Goal: Task Accomplishment & Management: Use online tool/utility

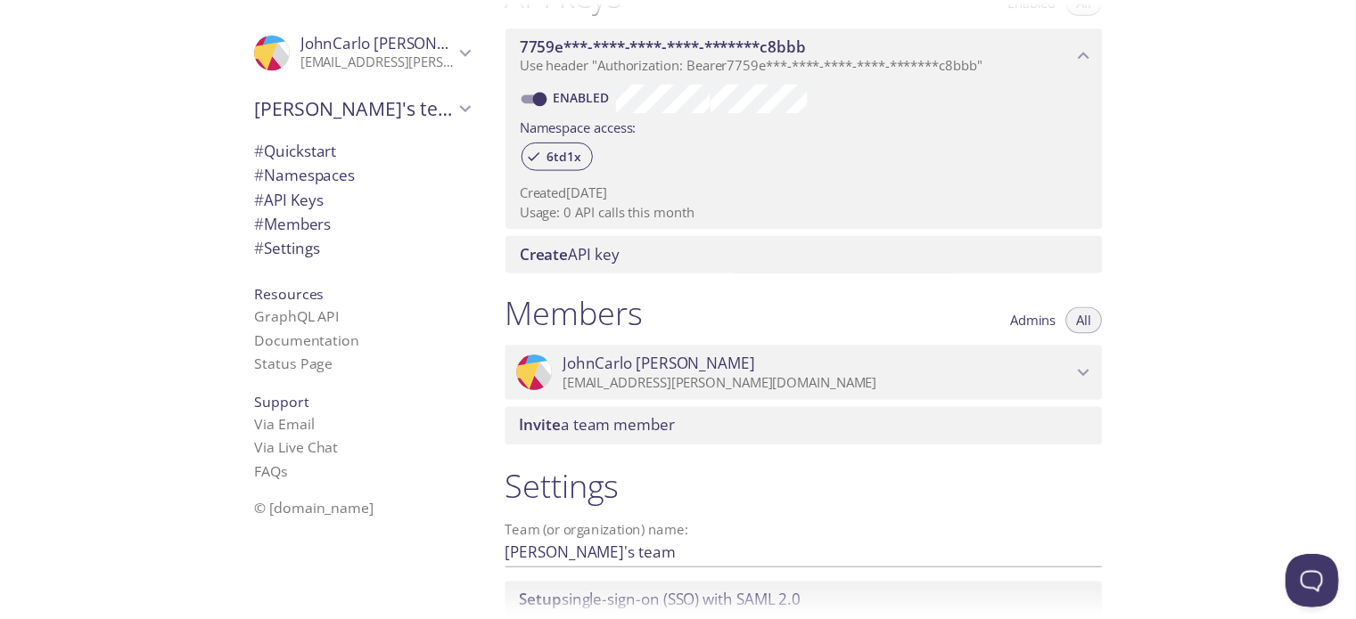
scroll to position [648, 0]
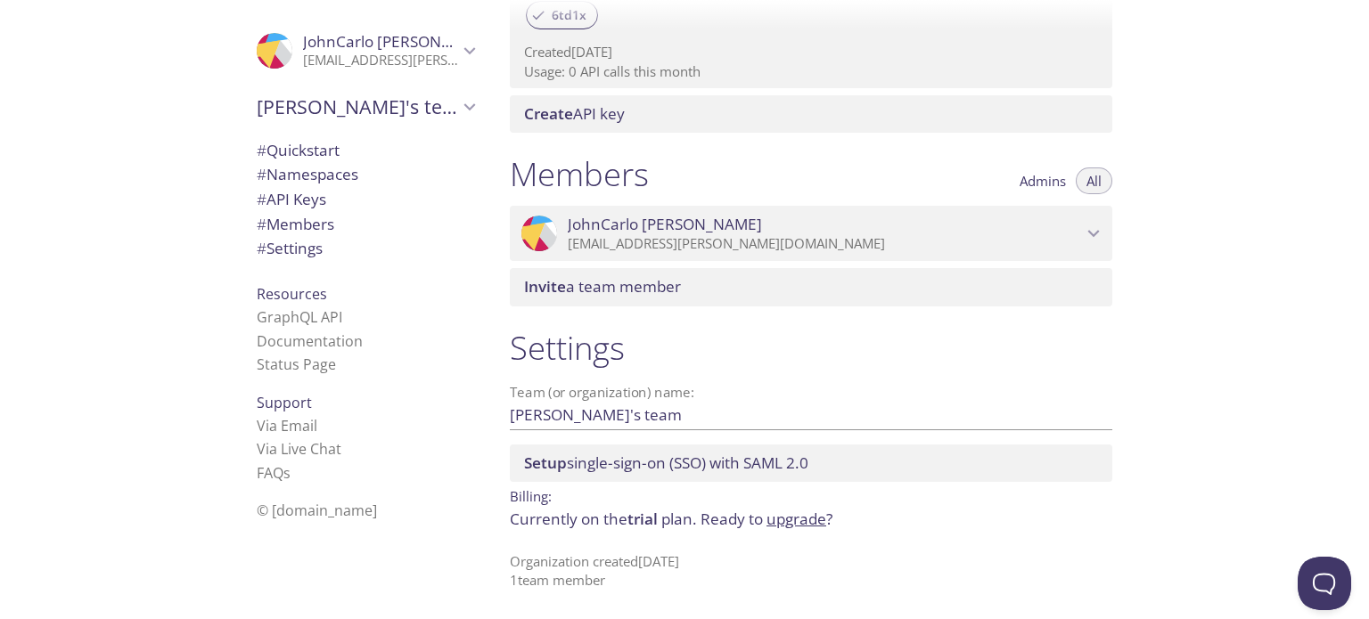
click at [812, 517] on link "upgrade" at bounding box center [796, 519] width 60 height 20
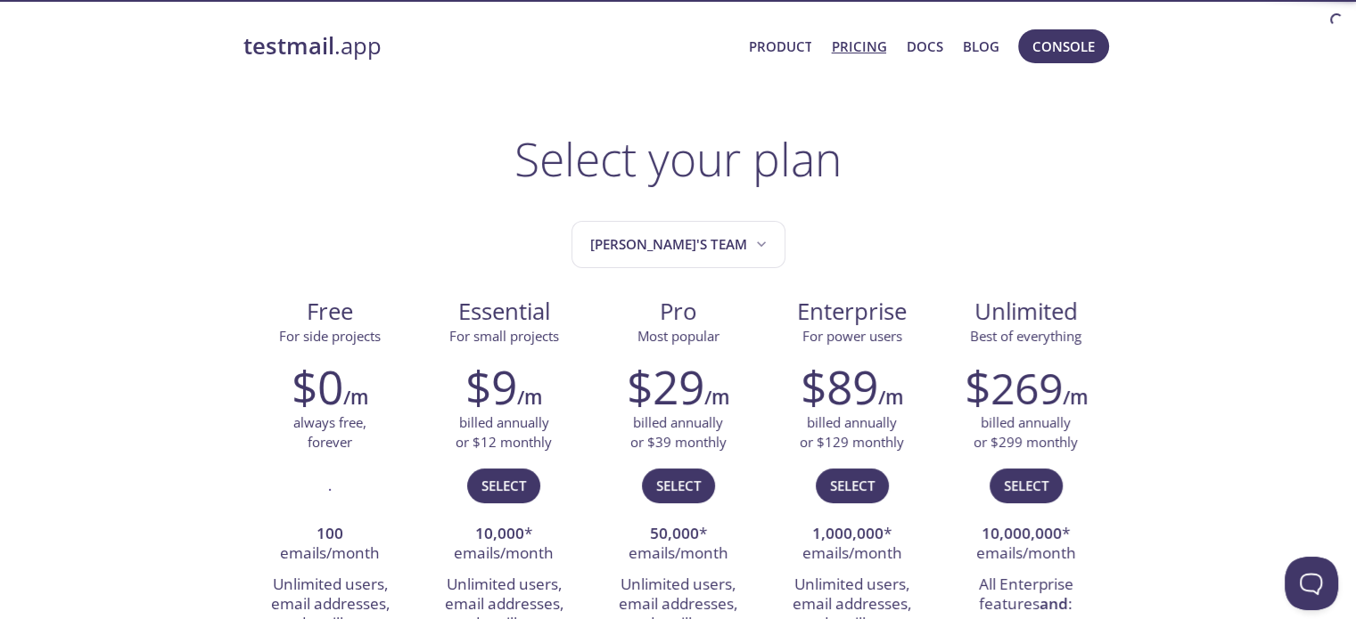
click at [859, 53] on link "Pricing" at bounding box center [858, 46] width 55 height 23
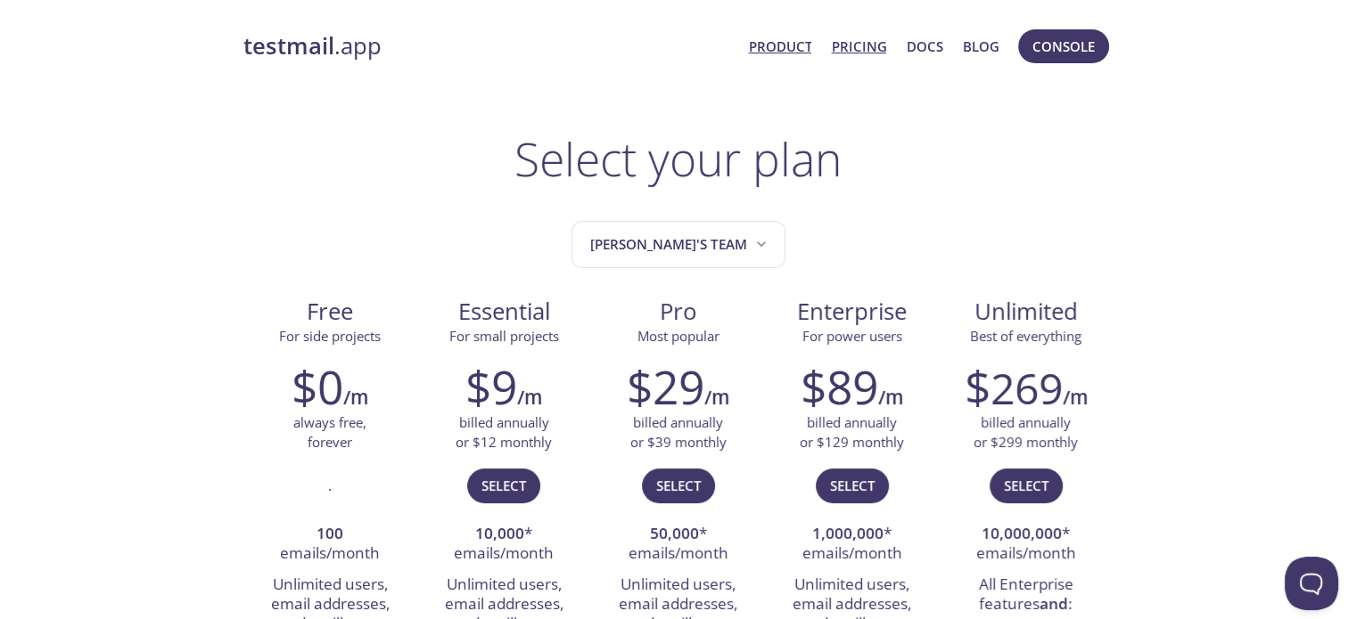
click at [782, 36] on link "Product" at bounding box center [779, 46] width 63 height 23
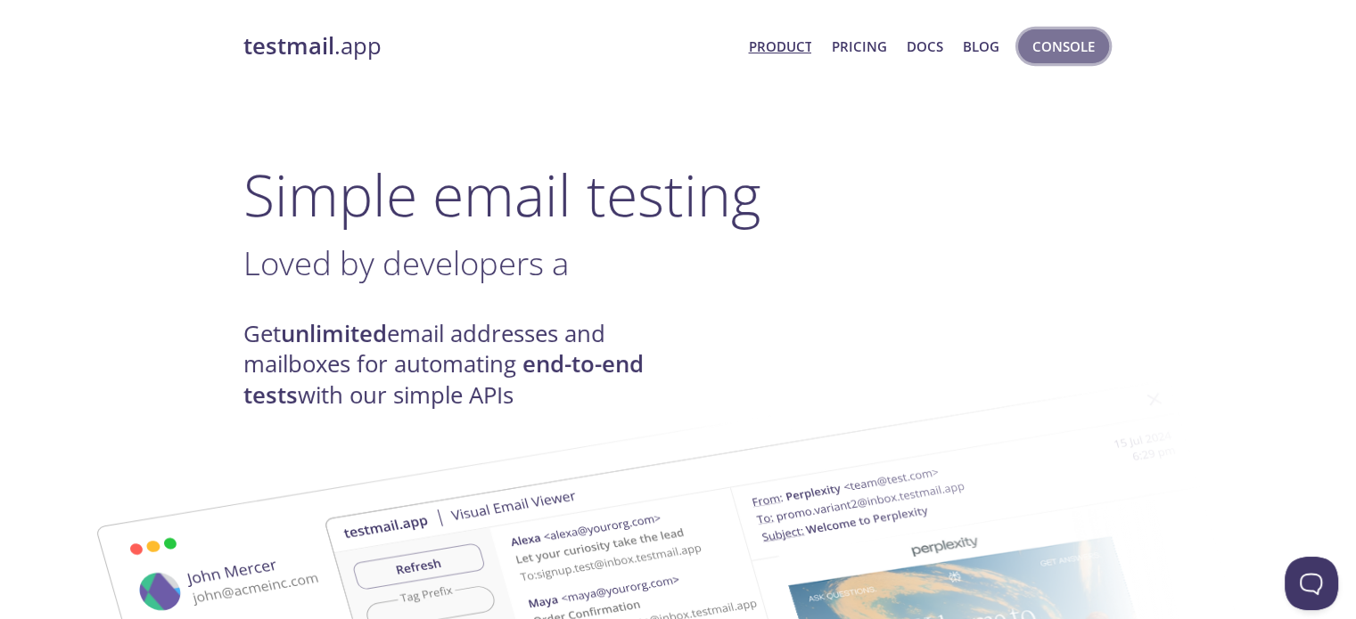
click at [1052, 42] on span "Console" at bounding box center [1063, 46] width 62 height 23
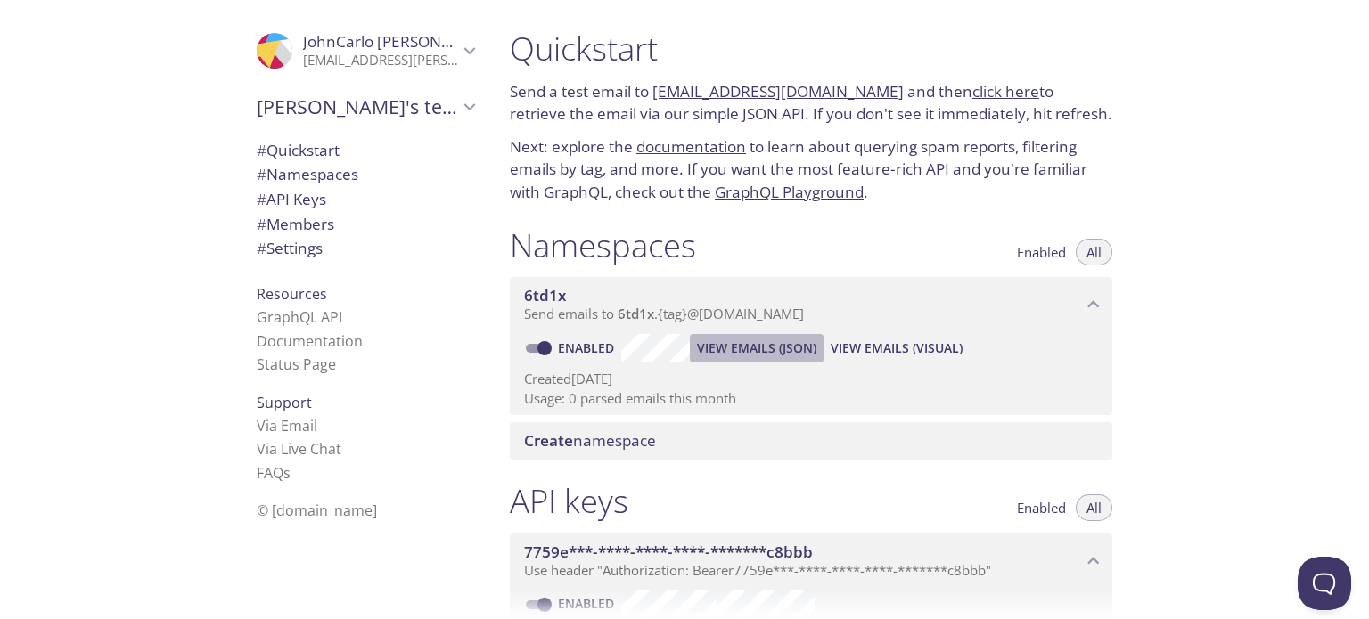
click at [792, 347] on span "View Emails (JSON)" at bounding box center [756, 348] width 119 height 21
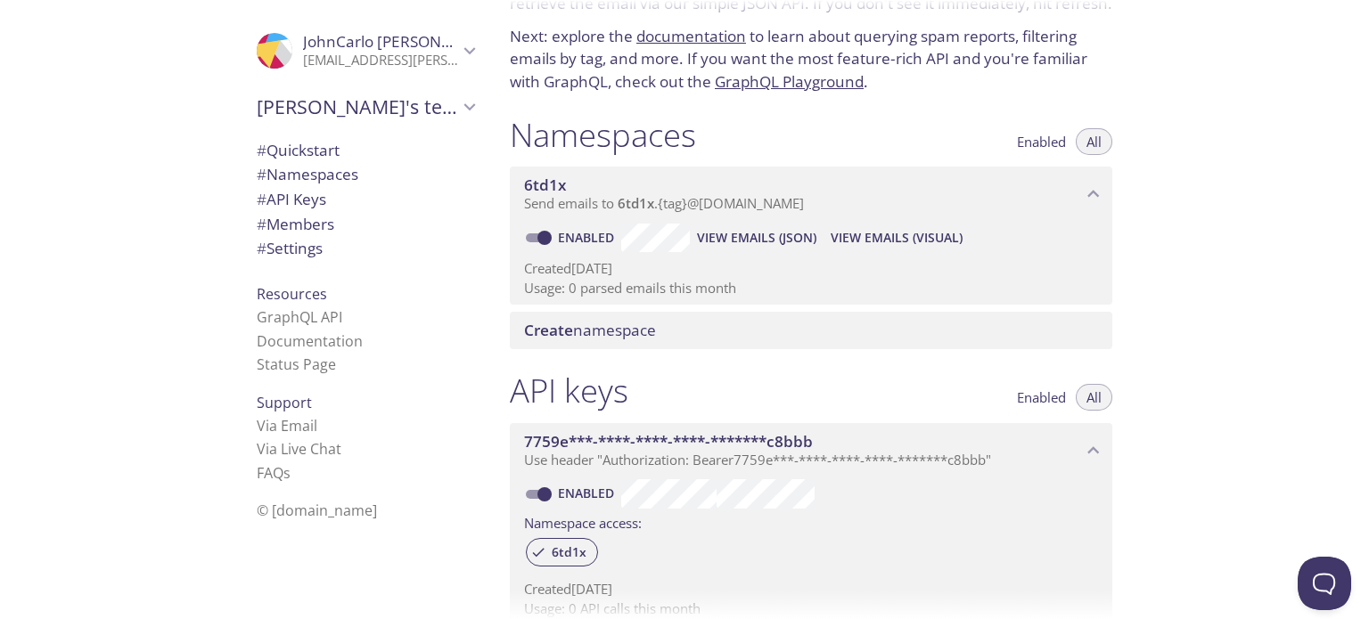
scroll to position [143, 0]
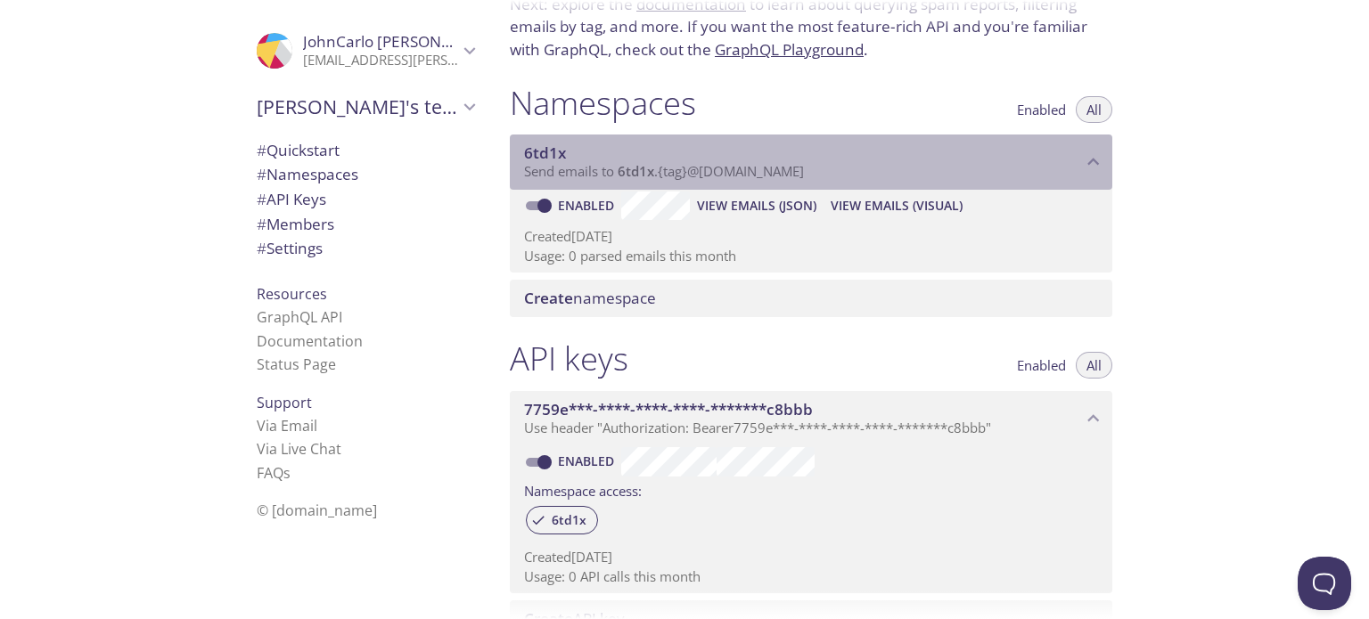
click at [1081, 155] on span "6td1x" at bounding box center [803, 153] width 558 height 20
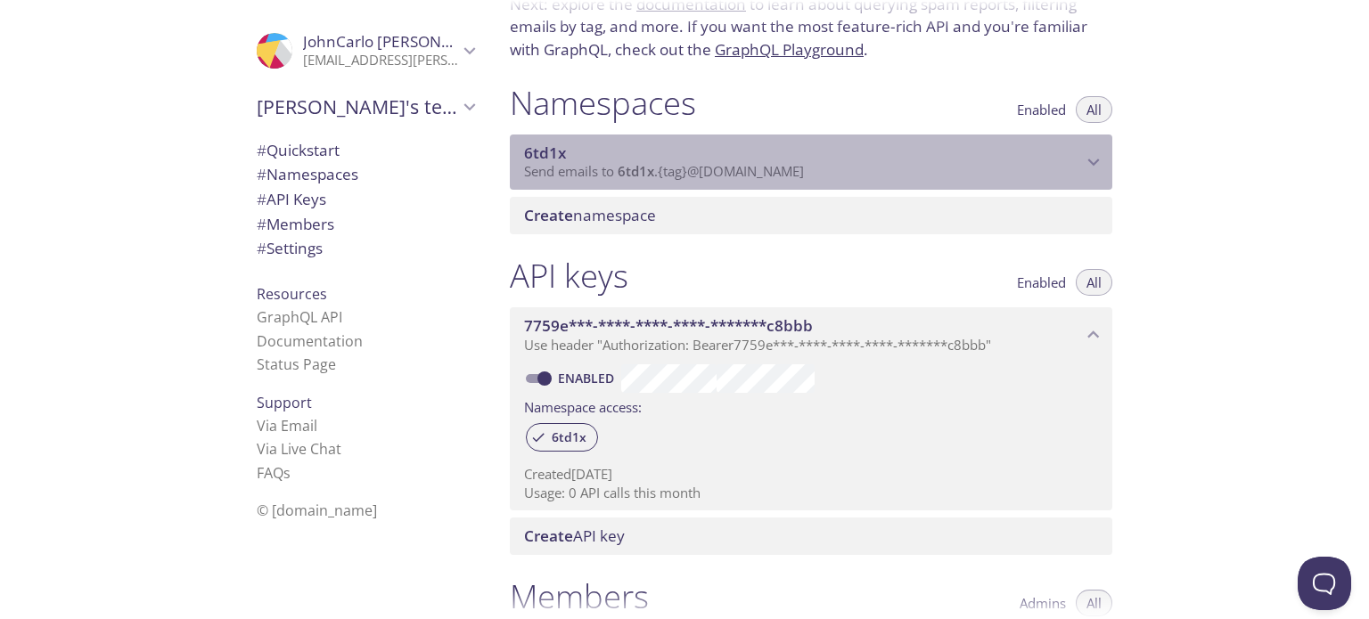
click at [1082, 155] on icon "6td1x namespace" at bounding box center [1093, 162] width 23 height 23
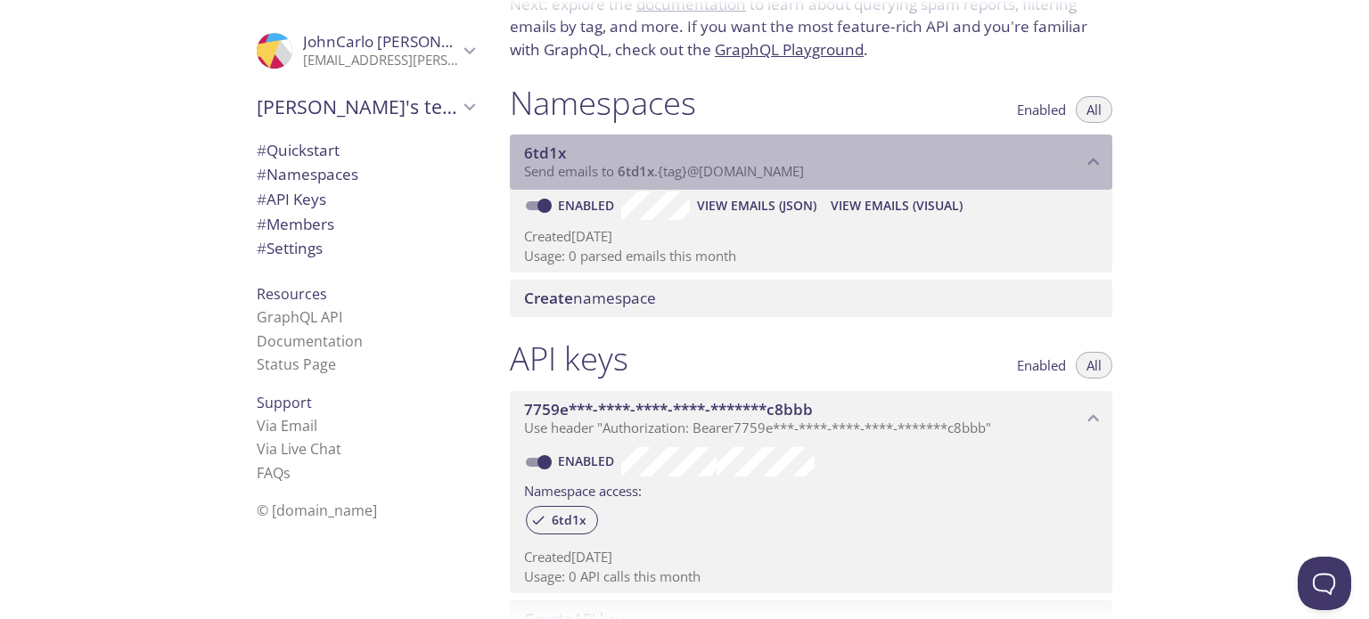
drag, startPoint x: 619, startPoint y: 169, endPoint x: 794, endPoint y: 172, distance: 175.6
click at [794, 172] on span "Send emails to 6td1x . {tag} @[DOMAIN_NAME]" at bounding box center [664, 171] width 280 height 18
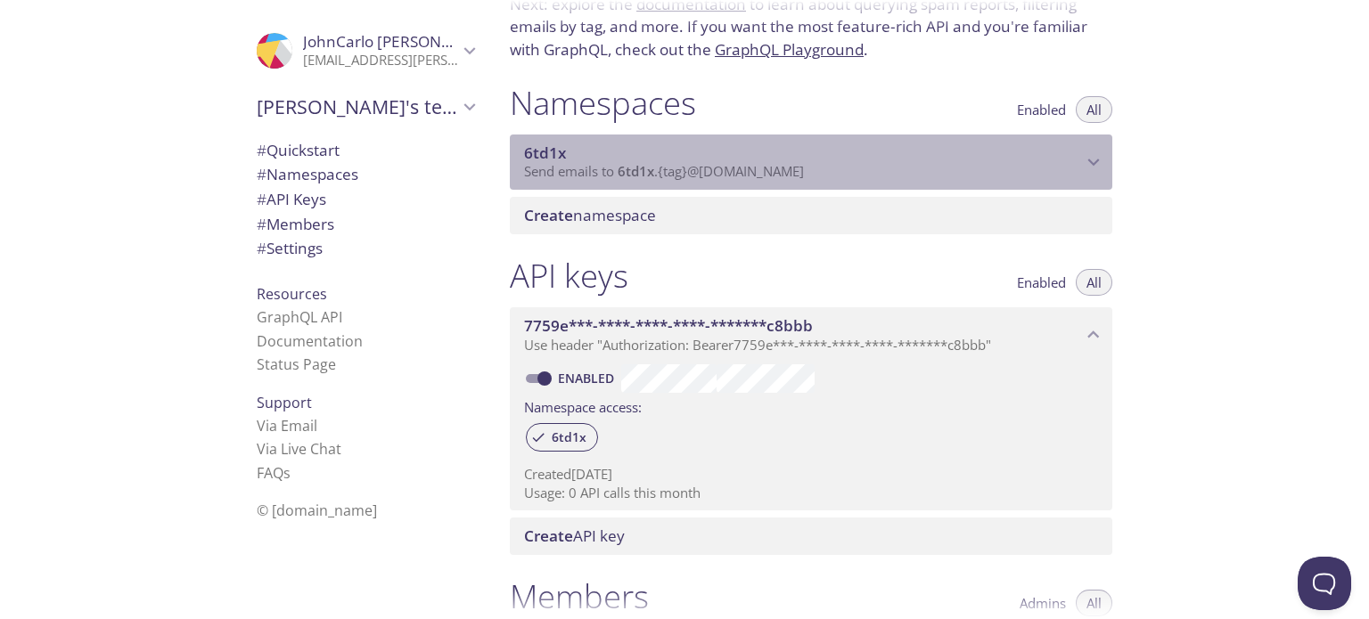
click at [794, 172] on span "Send emails to 6td1x . {tag} @[DOMAIN_NAME]" at bounding box center [664, 171] width 280 height 18
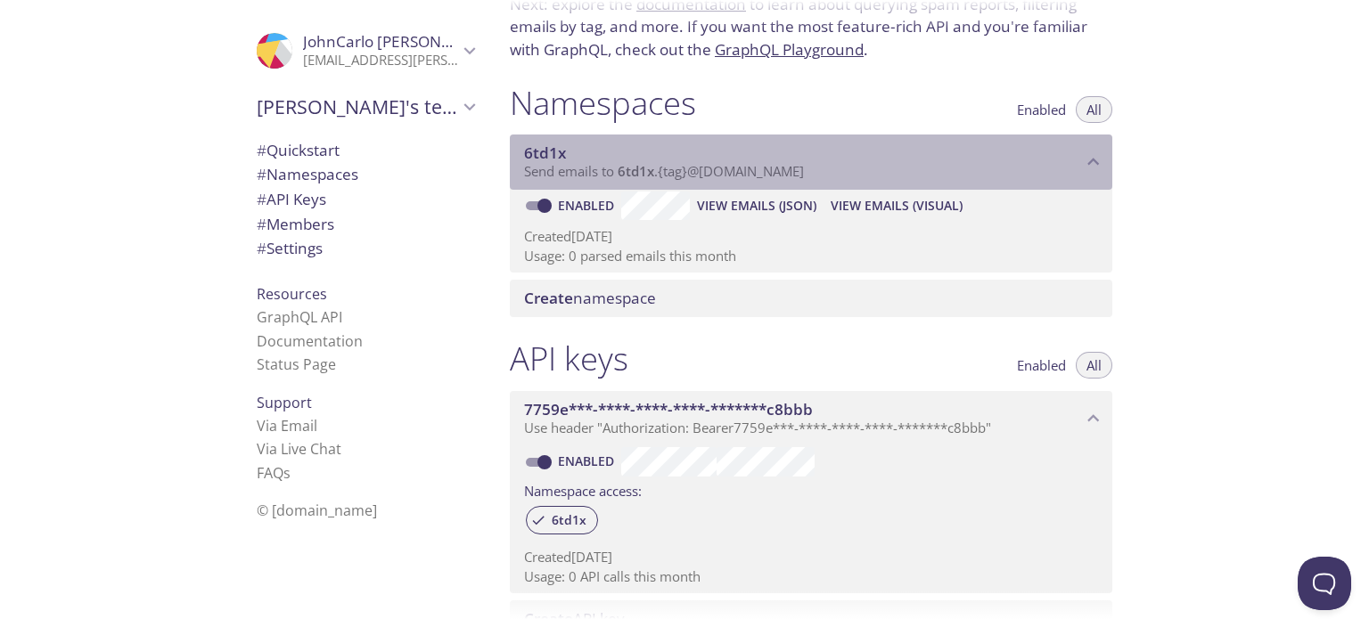
drag, startPoint x: 602, startPoint y: 164, endPoint x: 567, endPoint y: 163, distance: 35.7
click at [567, 163] on span "Send emails to 6td1x . {tag} @[DOMAIN_NAME]" at bounding box center [664, 171] width 280 height 18
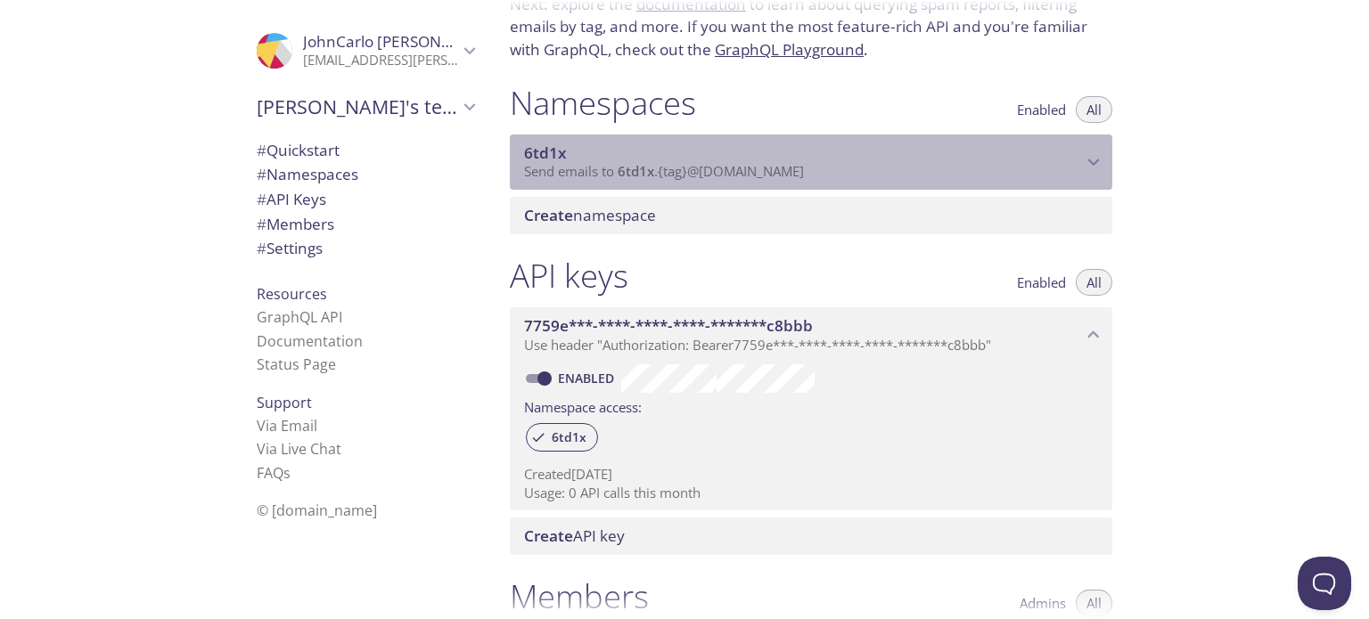
click at [567, 163] on span "Send emails to 6td1x . {tag} @[DOMAIN_NAME]" at bounding box center [664, 171] width 280 height 18
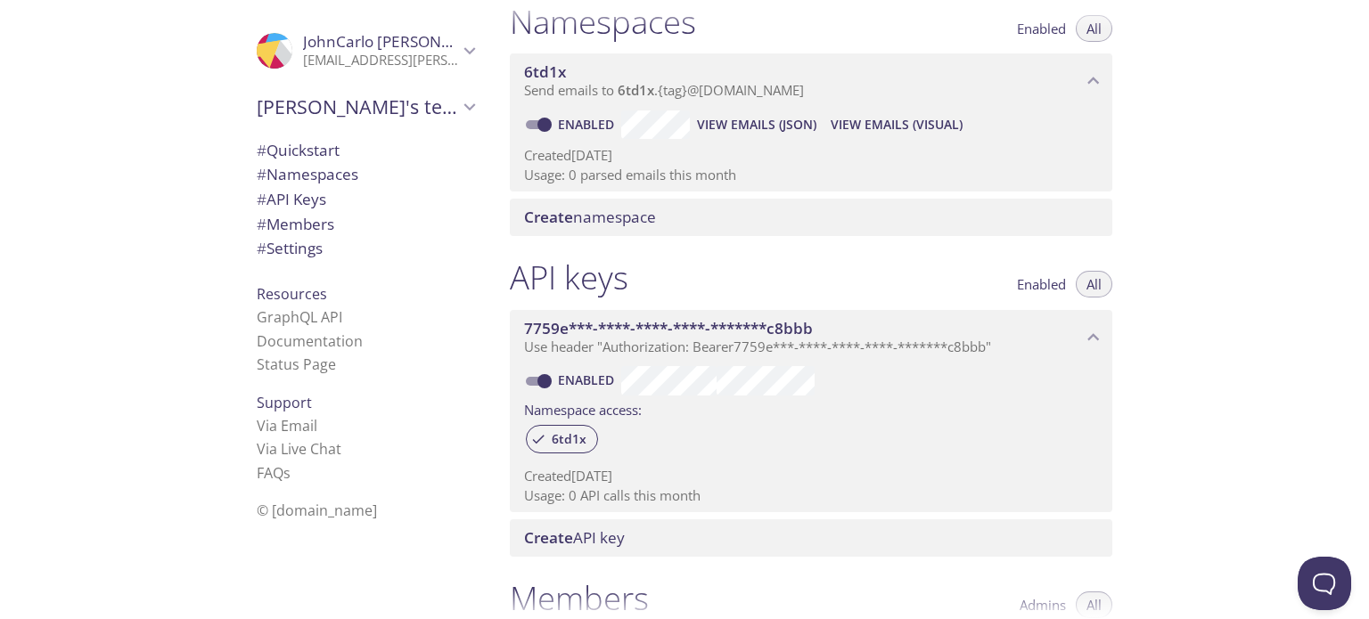
scroll to position [228, 0]
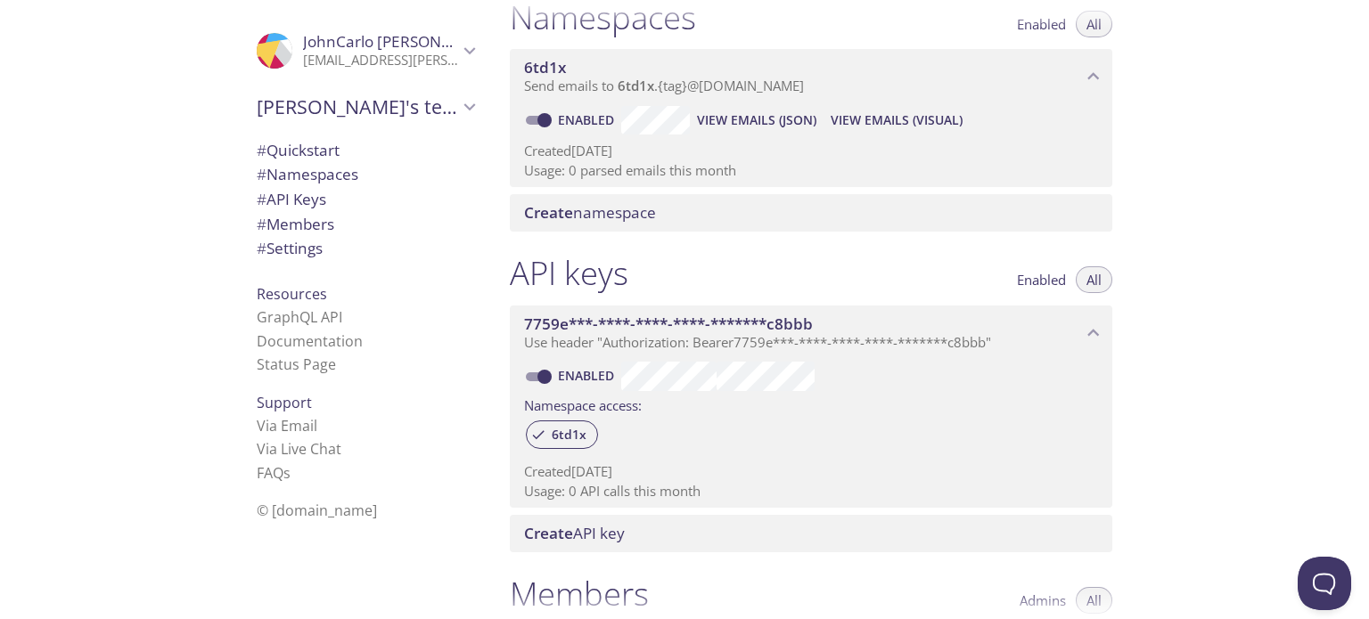
click at [701, 138] on div "Created [DATE] Usage: 0 parsed emails this month" at bounding box center [811, 157] width 574 height 45
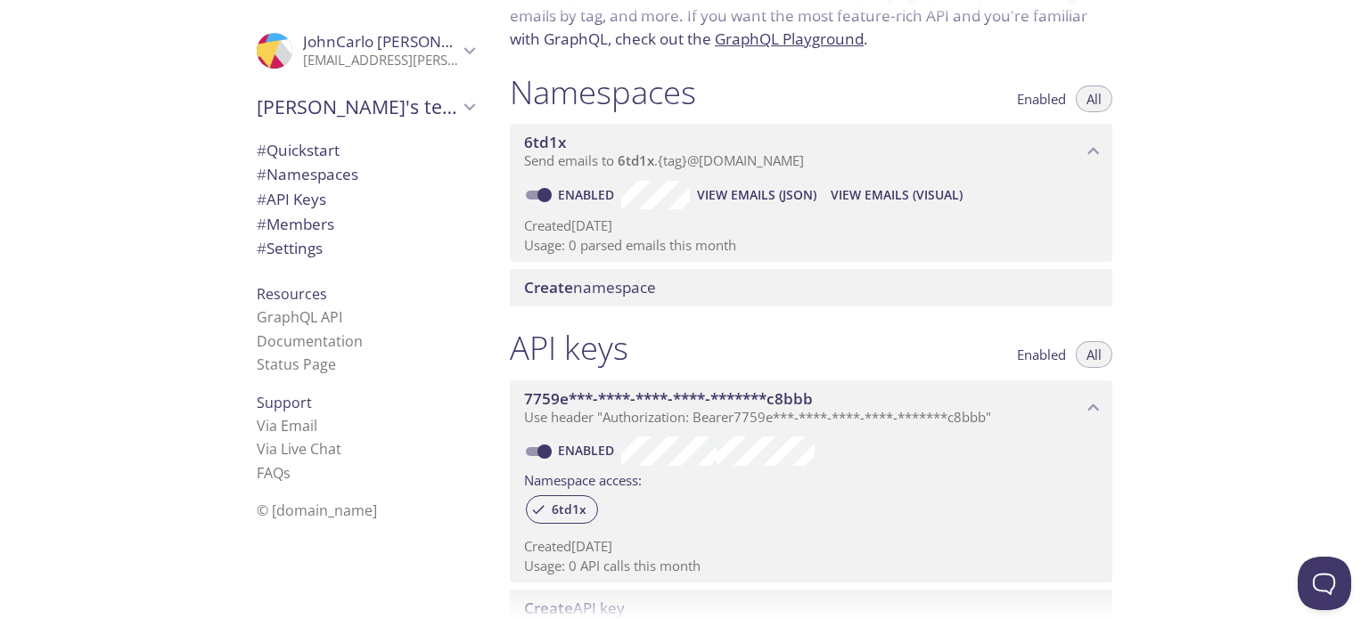
scroll to position [155, 0]
click at [871, 201] on span "View Emails (Visual)" at bounding box center [897, 193] width 132 height 21
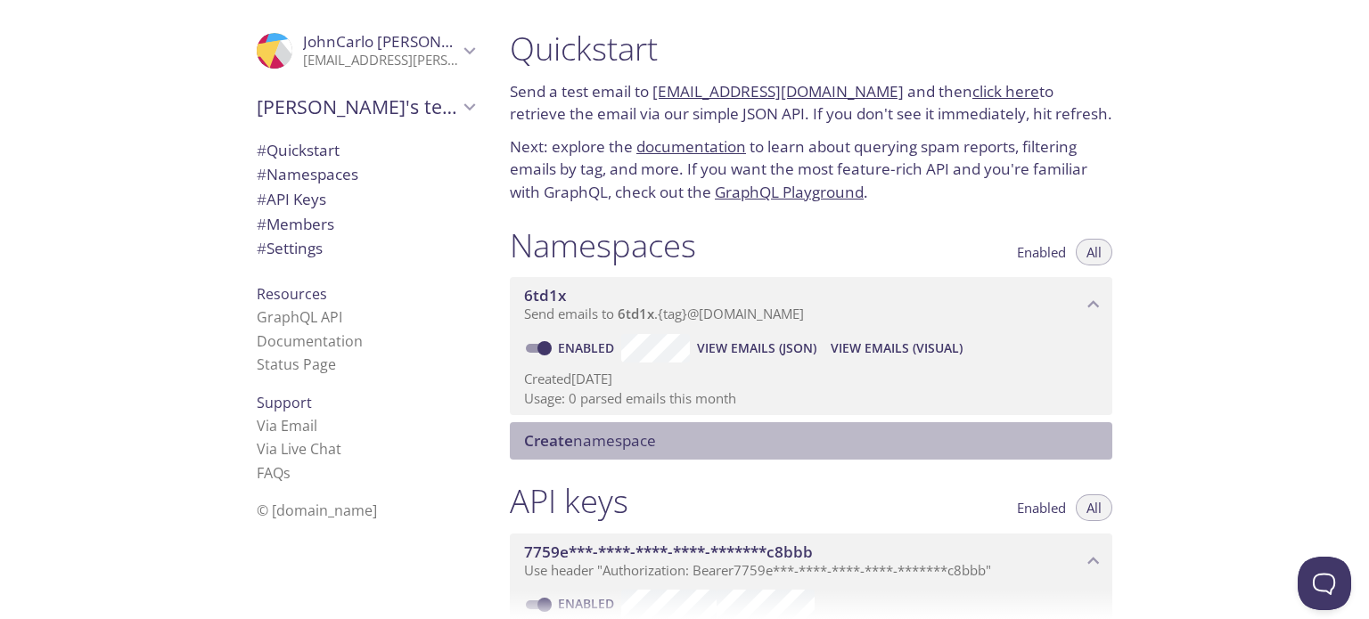
click at [704, 427] on div "Create namespace" at bounding box center [811, 440] width 602 height 37
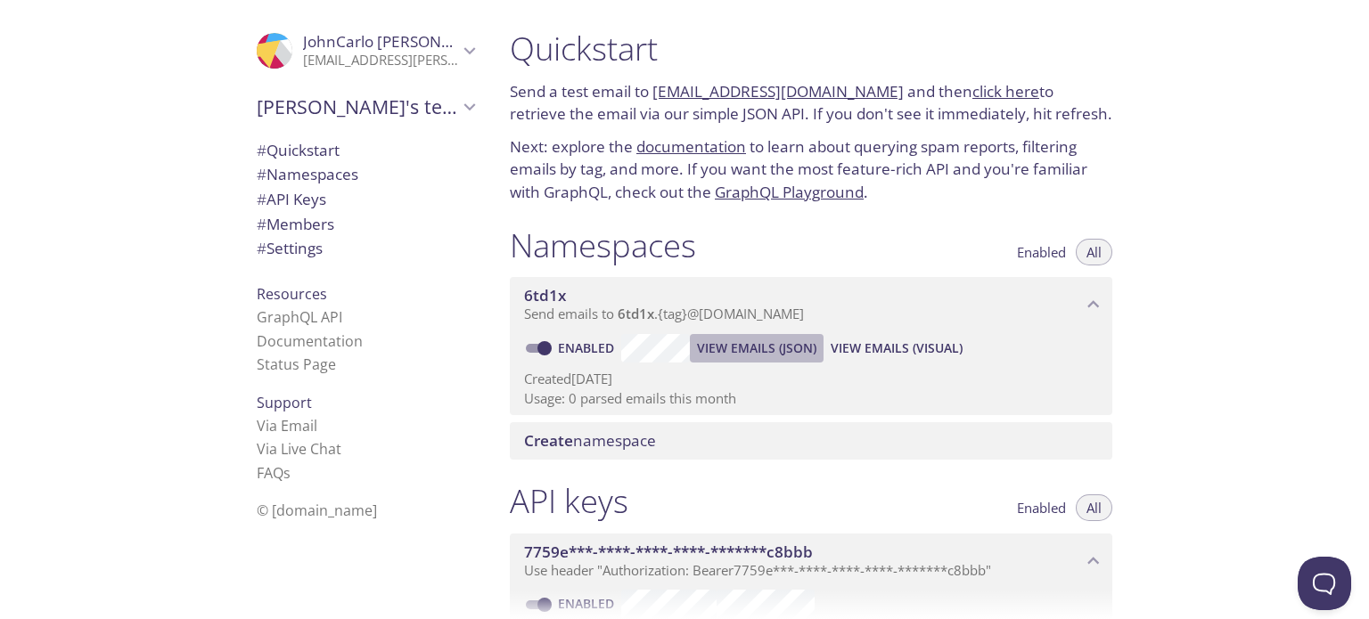
click at [791, 347] on span "View Emails (JSON)" at bounding box center [756, 348] width 119 height 21
click at [866, 352] on span "View Emails (Visual)" at bounding box center [897, 348] width 132 height 21
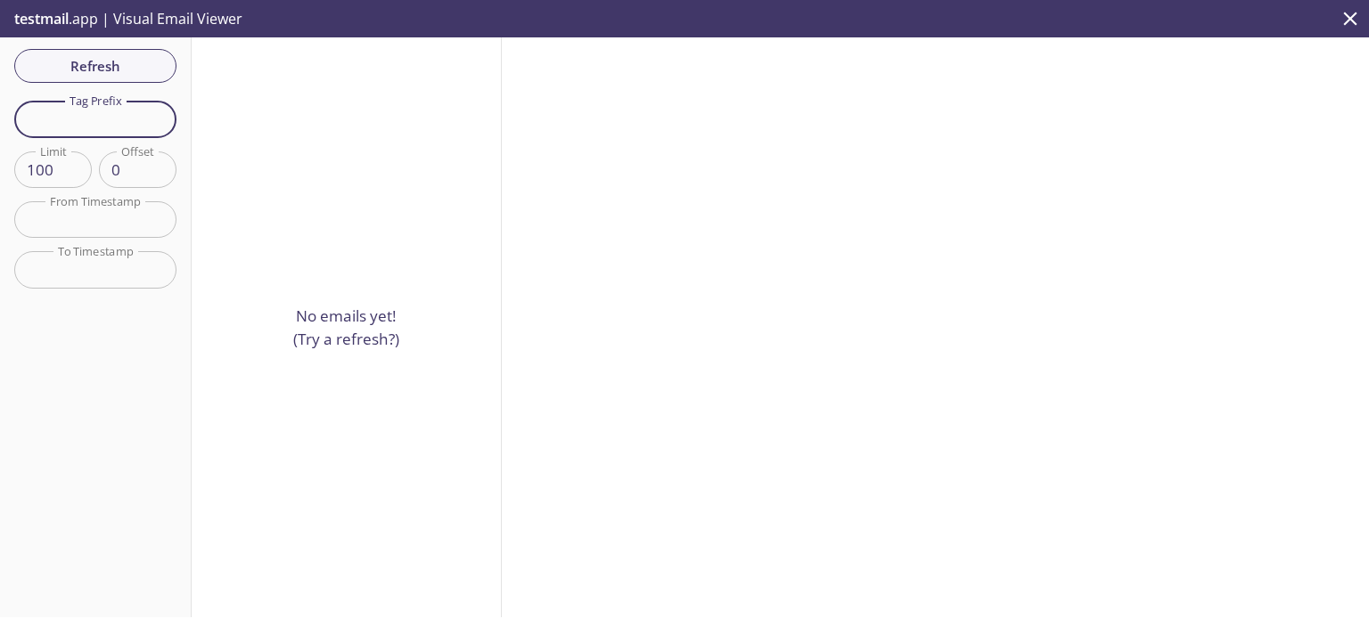
click at [119, 120] on input "text" at bounding box center [95, 119] width 162 height 37
drag, startPoint x: 114, startPoint y: 109, endPoint x: 18, endPoint y: -60, distance: 194.0
click at [18, 0] on html ".cls-1 { fill: #6d5ca8; } .cls-2 { fill: #3fc191; } .cls-3 { fill: #3b4752; } .…" at bounding box center [684, 309] width 1369 height 619
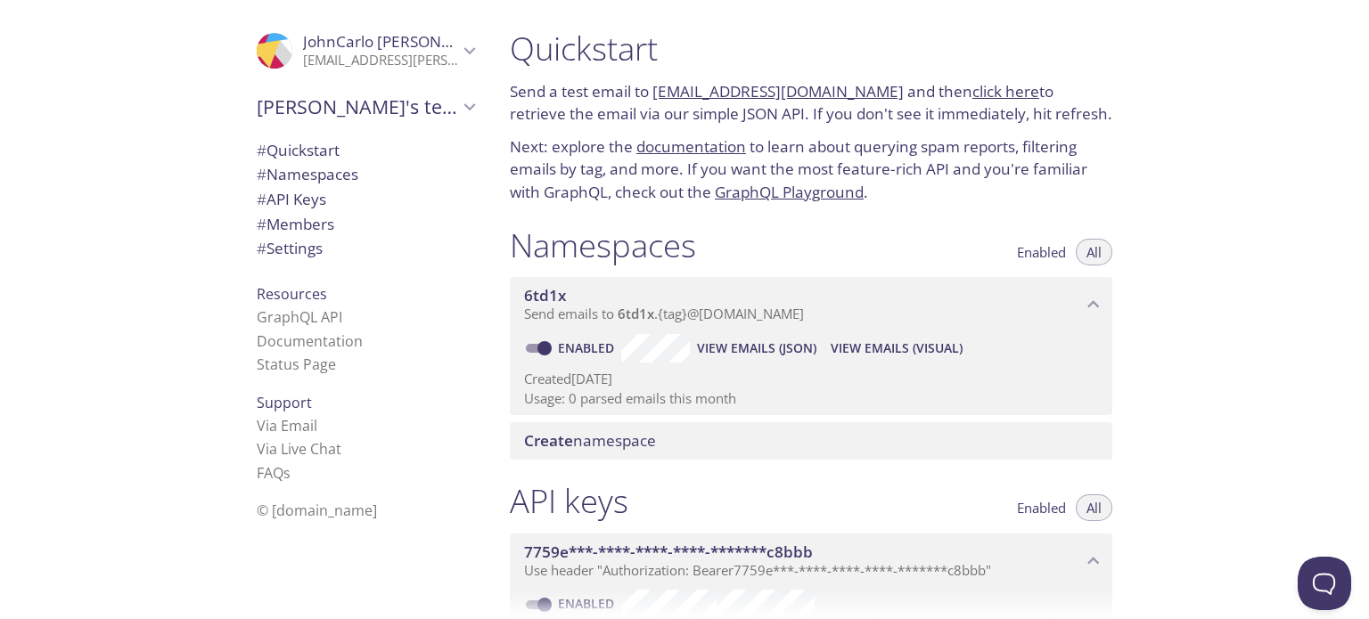
click at [320, 176] on span "# Namespaces" at bounding box center [308, 174] width 102 height 20
click at [875, 348] on span "View Emails (Visual)" at bounding box center [897, 348] width 132 height 21
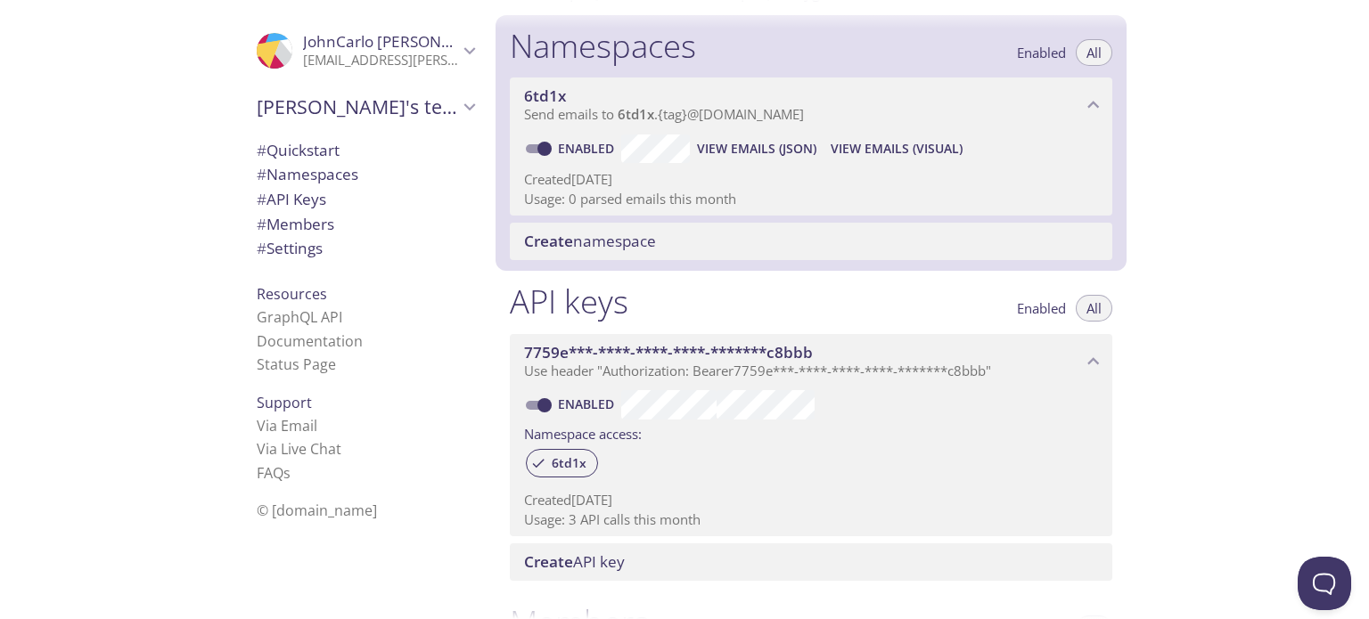
scroll to position [225, 0]
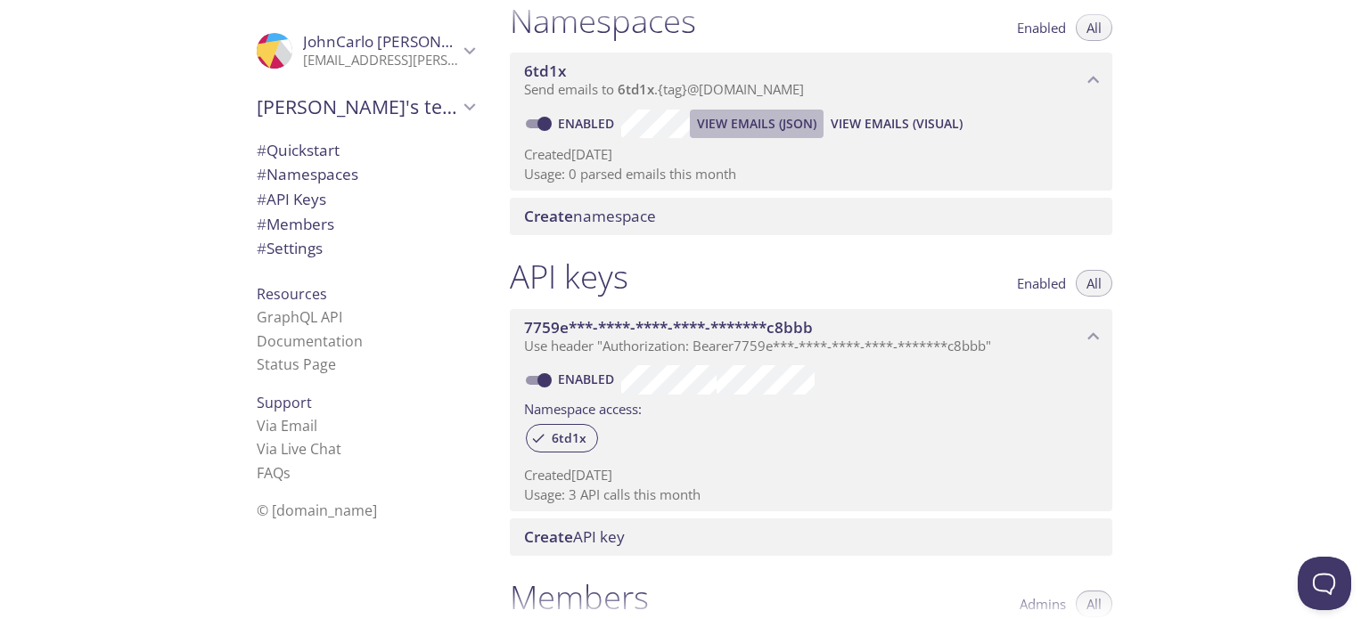
click at [730, 134] on span "View Emails (JSON)" at bounding box center [756, 123] width 119 height 21
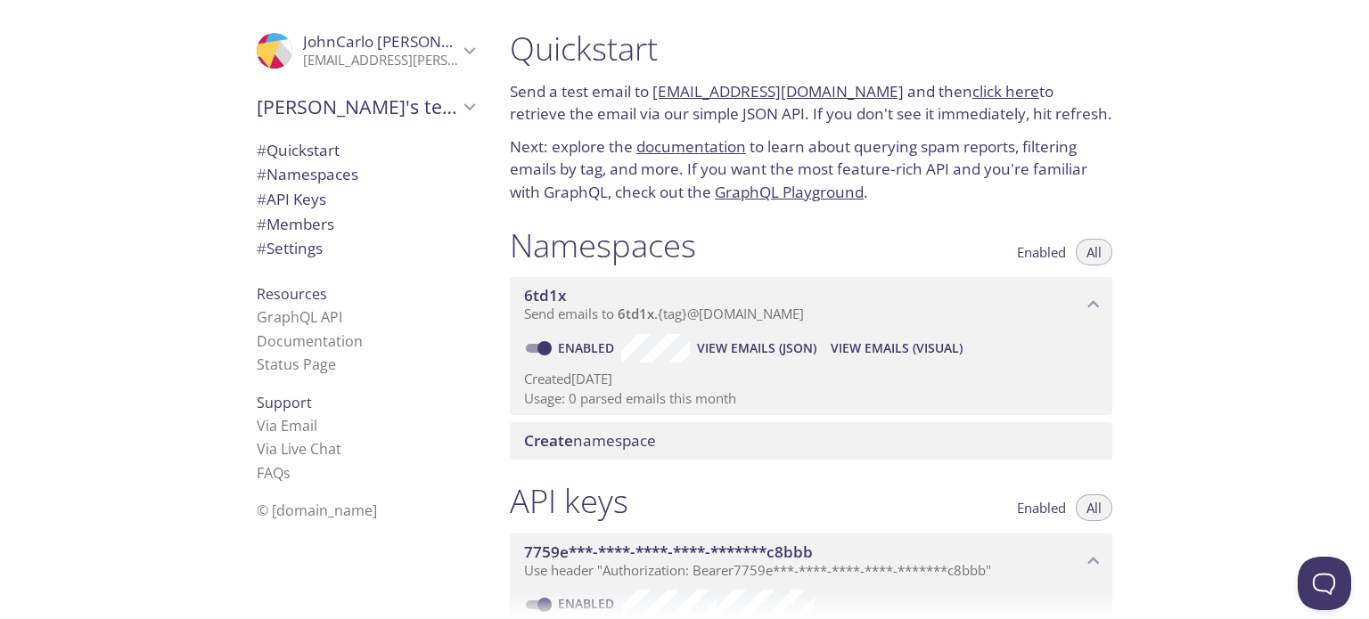
click at [300, 176] on span "# Namespaces" at bounding box center [308, 174] width 102 height 20
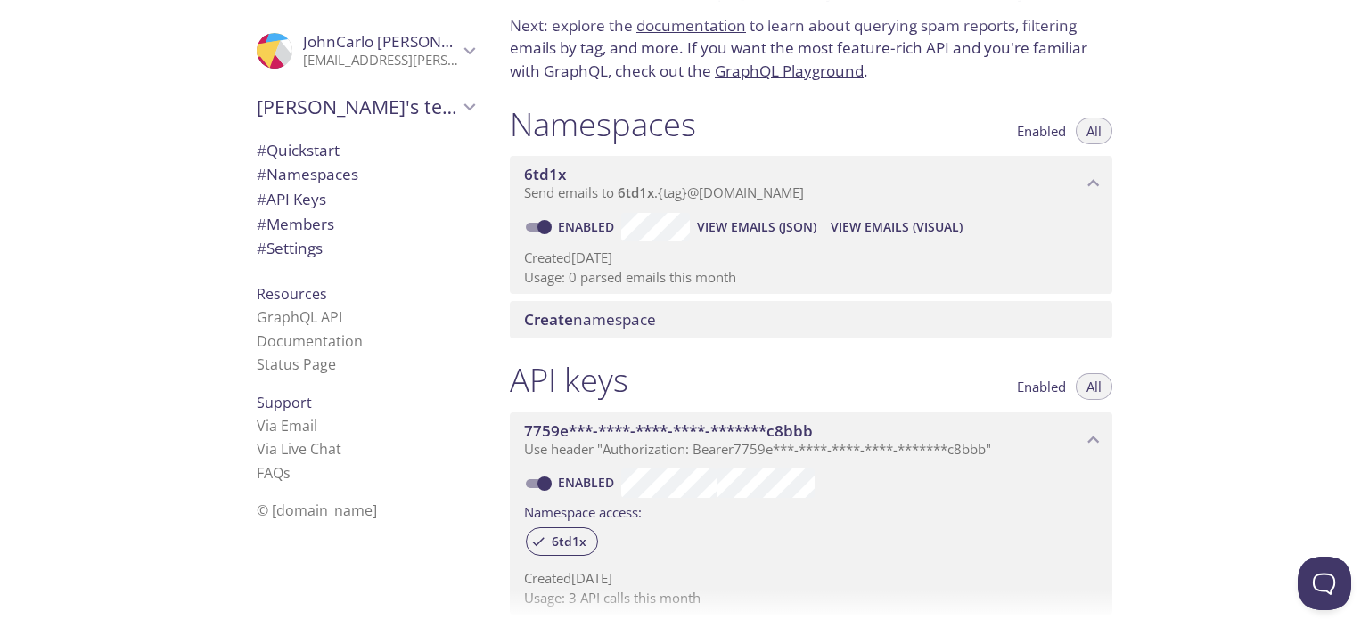
scroll to position [119, 0]
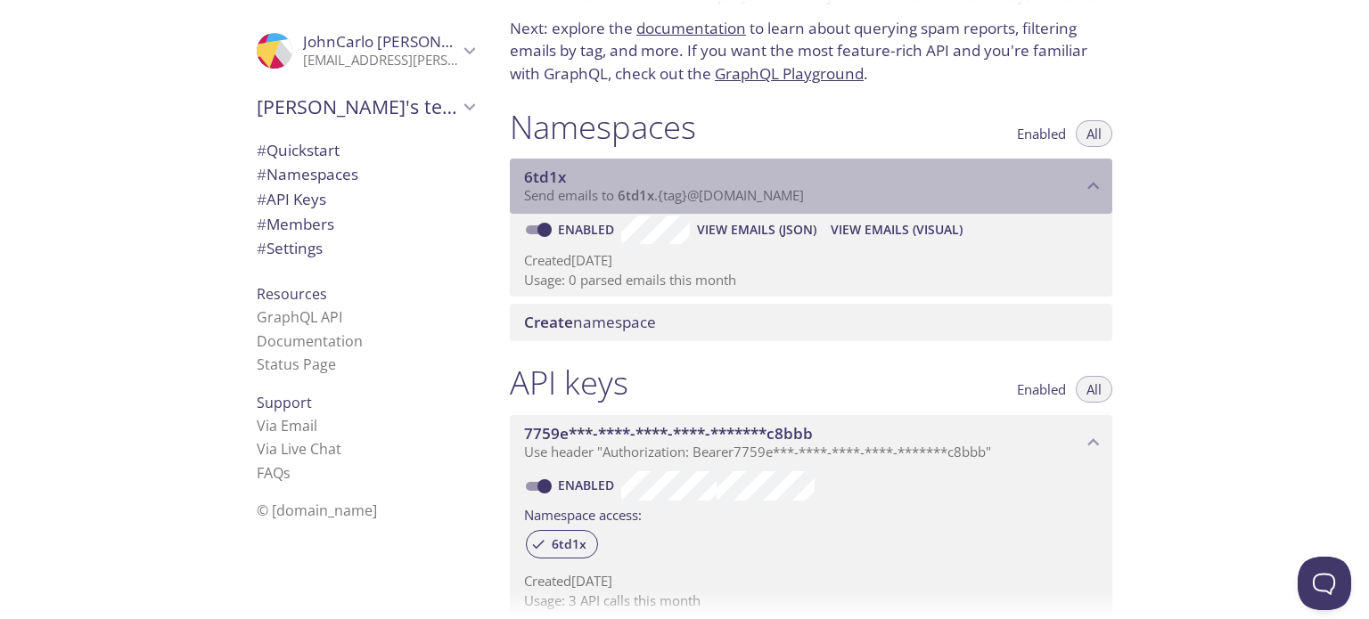
click at [589, 197] on span "Send emails to 6td1x . {tag} @[DOMAIN_NAME]" at bounding box center [664, 195] width 280 height 18
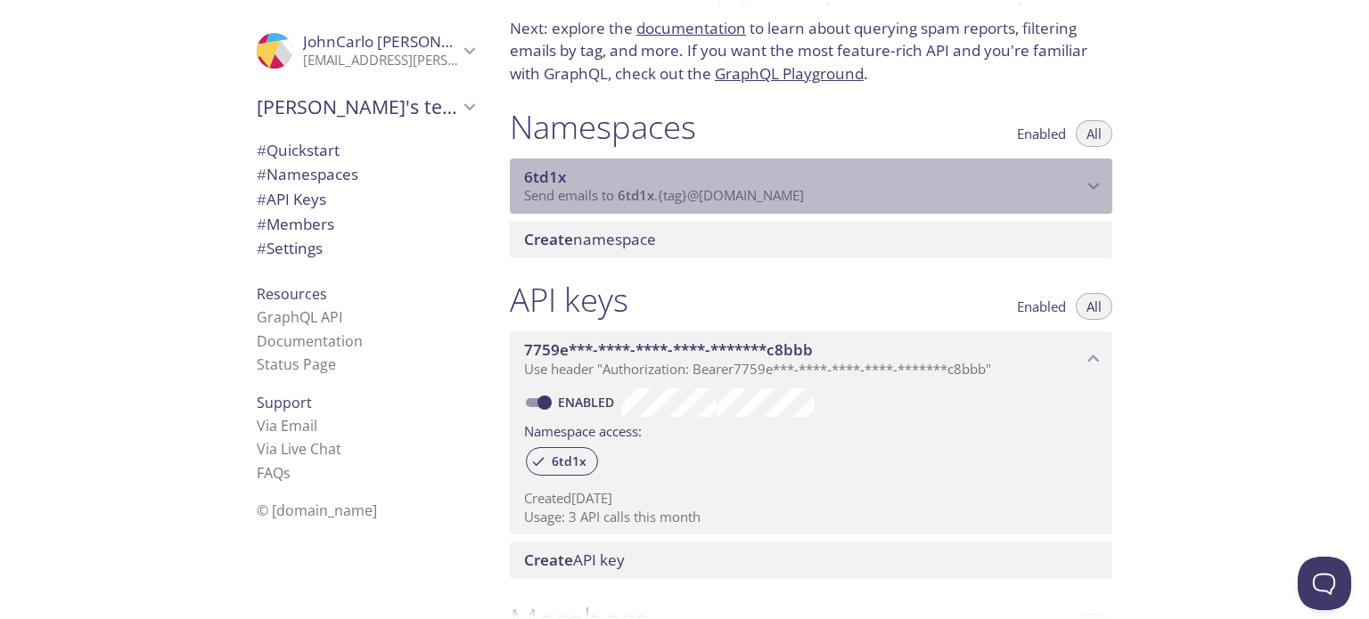
click at [589, 197] on span "Send emails to 6td1x . {tag} @[DOMAIN_NAME]" at bounding box center [664, 195] width 280 height 18
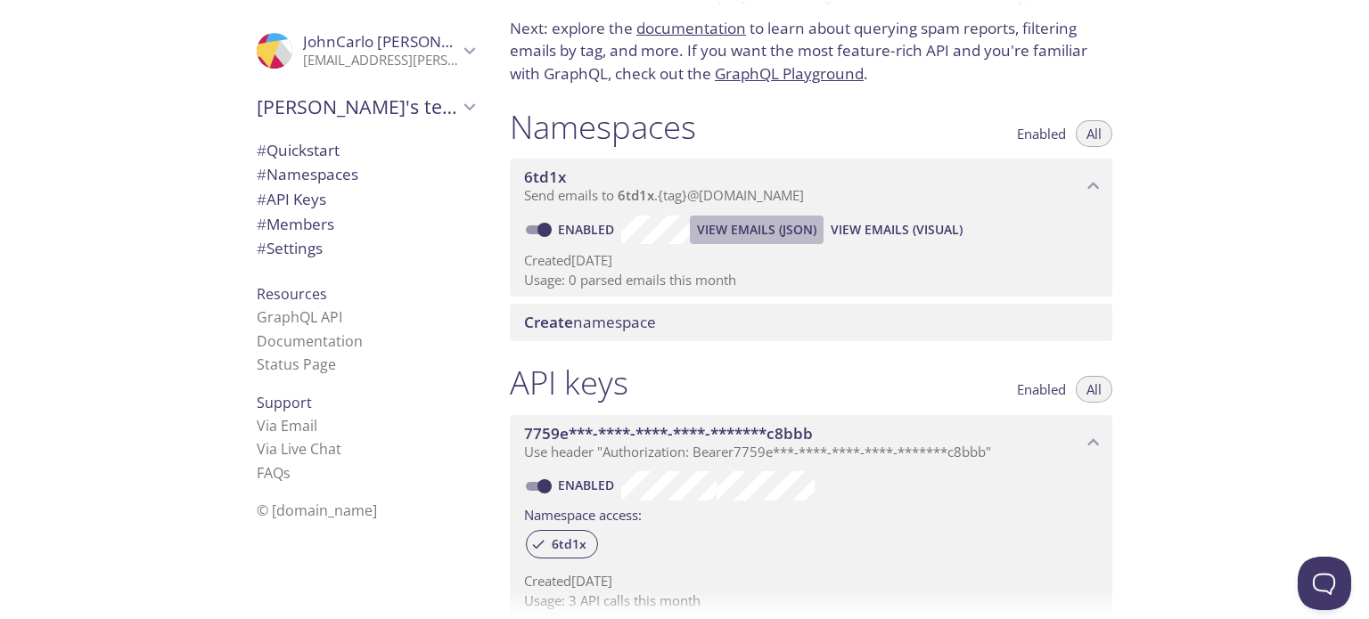
click at [732, 232] on span "View Emails (JSON)" at bounding box center [756, 229] width 119 height 21
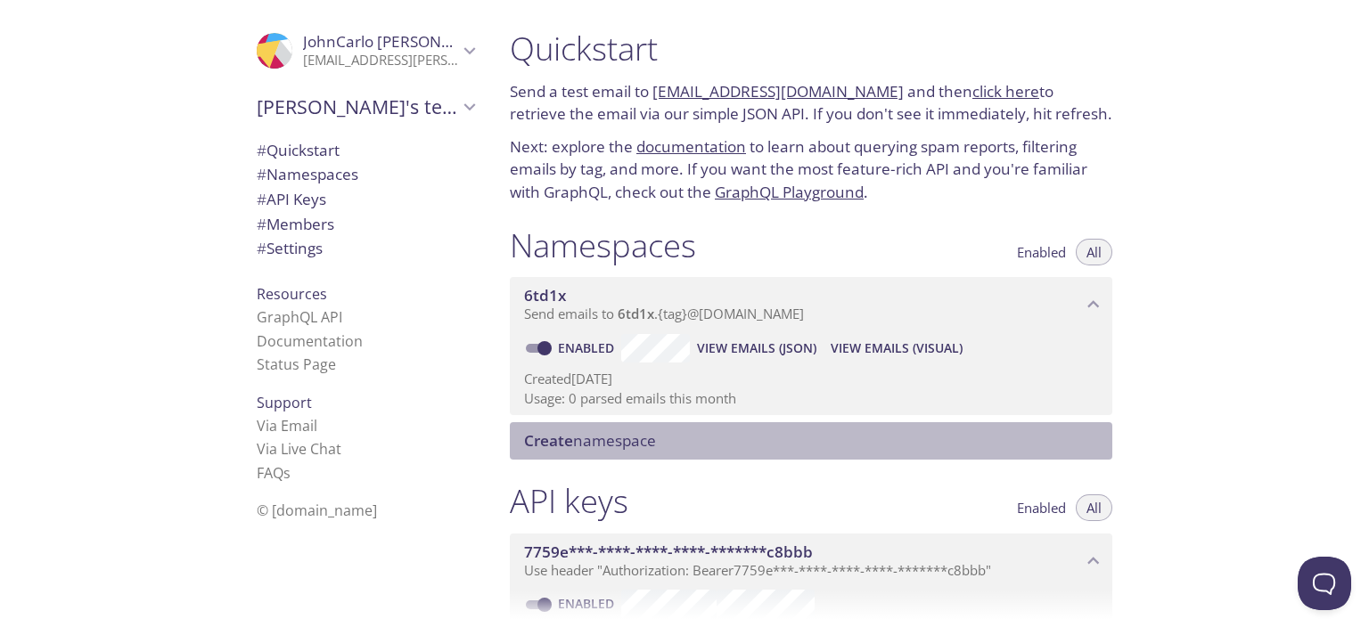
click at [648, 442] on span "Create namespace" at bounding box center [590, 440] width 132 height 20
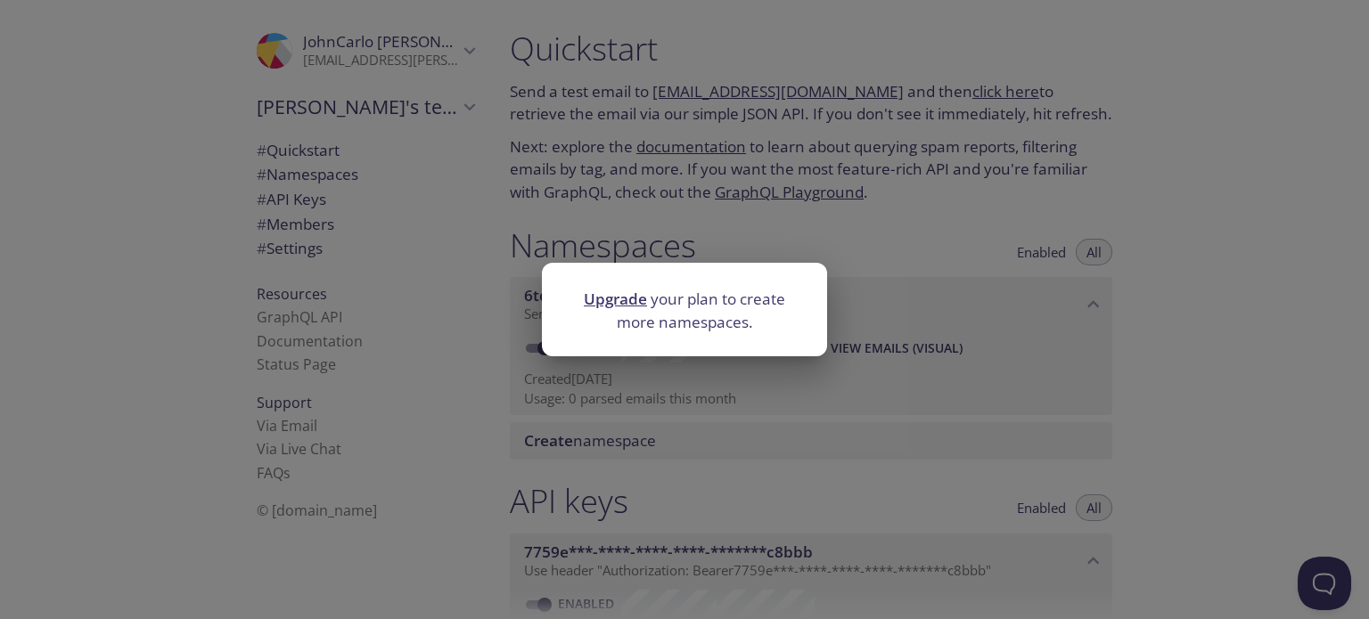
click at [827, 206] on div "Upgrade your plan to create more namespaces." at bounding box center [684, 309] width 1369 height 619
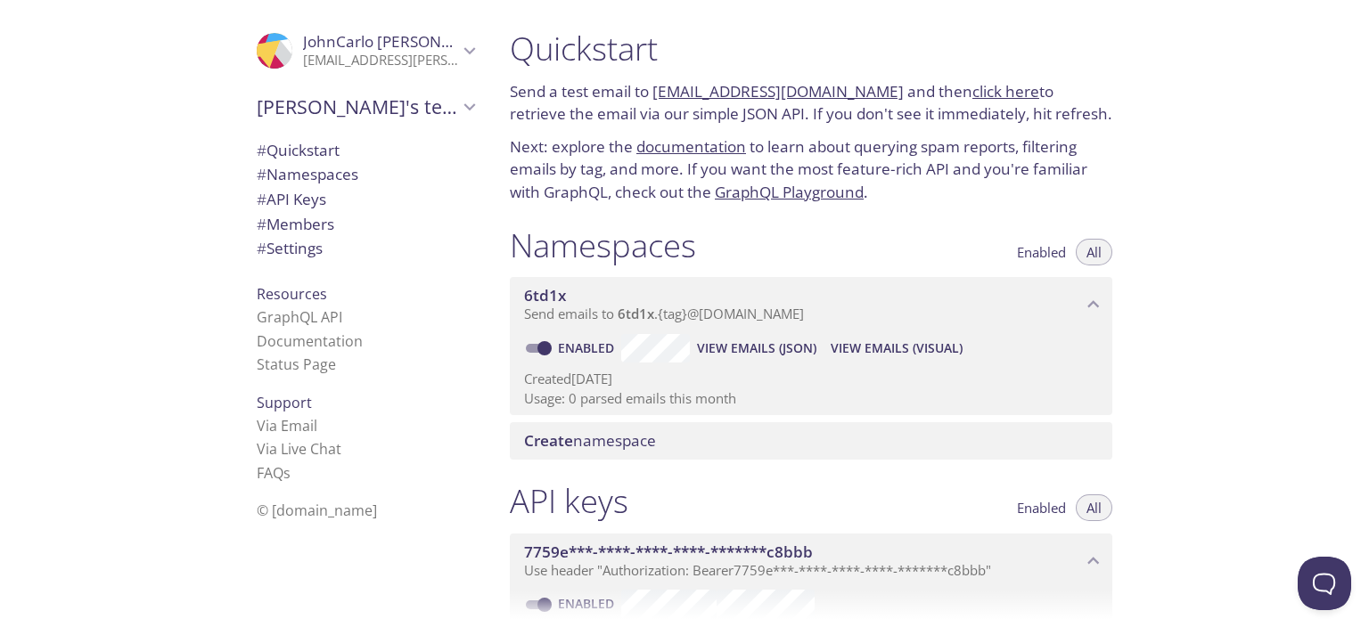
click at [974, 95] on link "click here" at bounding box center [1005, 91] width 67 height 20
drag, startPoint x: 870, startPoint y: 92, endPoint x: 654, endPoint y: 97, distance: 215.8
click at [654, 97] on p "Send a test email to 6td1x.test@inbox.testmail.app and then click here to retri…" at bounding box center [811, 102] width 602 height 45
copy link "[EMAIL_ADDRESS][DOMAIN_NAME]"
click at [813, 262] on div "Namespaces Enabled All" at bounding box center [811, 247] width 602 height 45
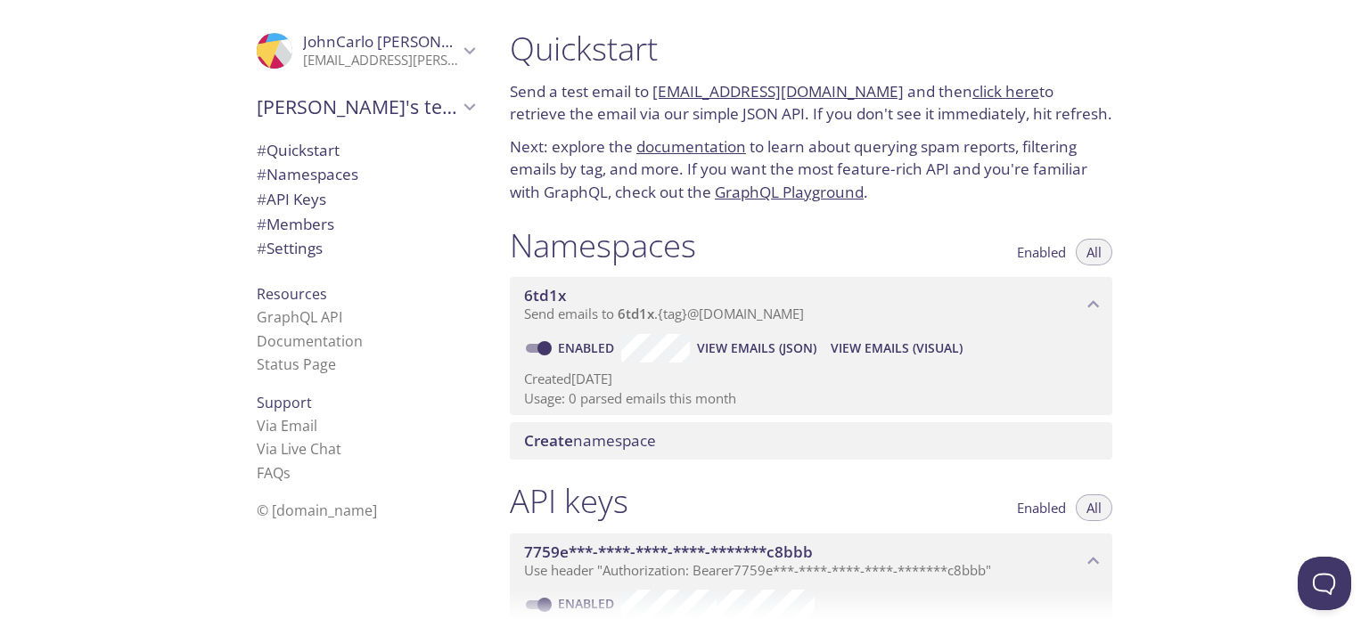
click at [724, 236] on div "Namespaces Enabled All" at bounding box center [811, 247] width 602 height 45
click at [972, 96] on link "click here" at bounding box center [1005, 91] width 67 height 20
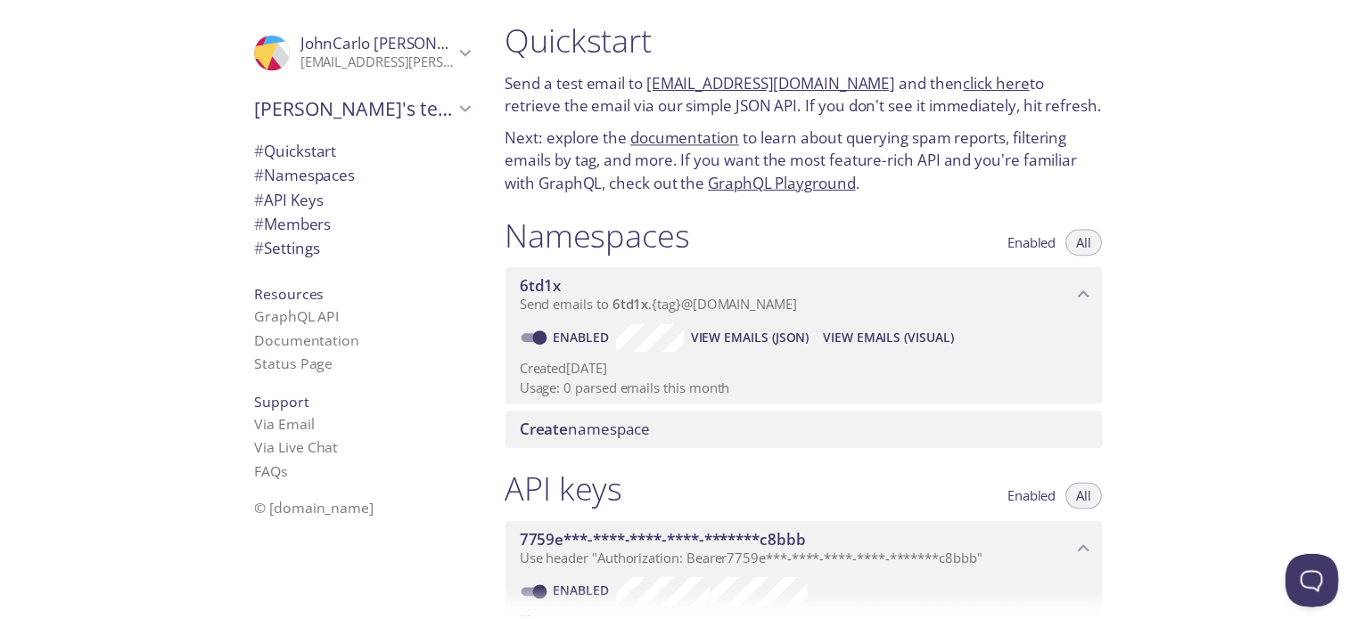
scroll to position [15, 0]
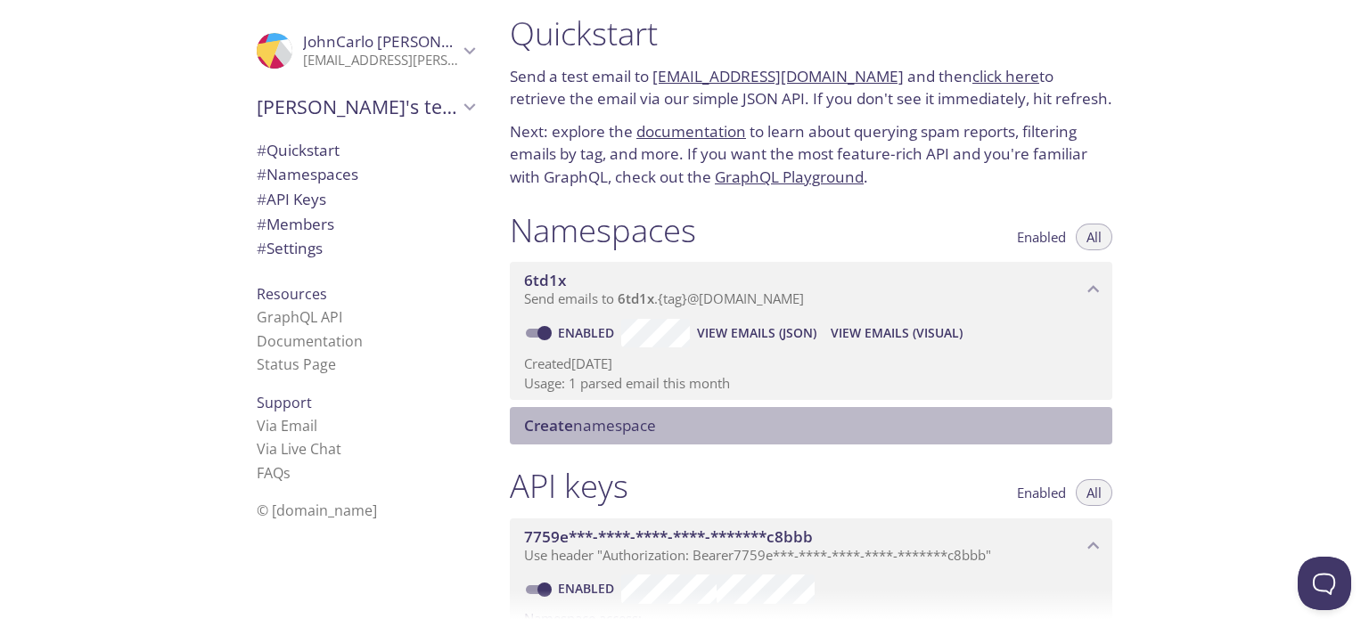
click at [643, 438] on div "Create namespace" at bounding box center [811, 425] width 602 height 37
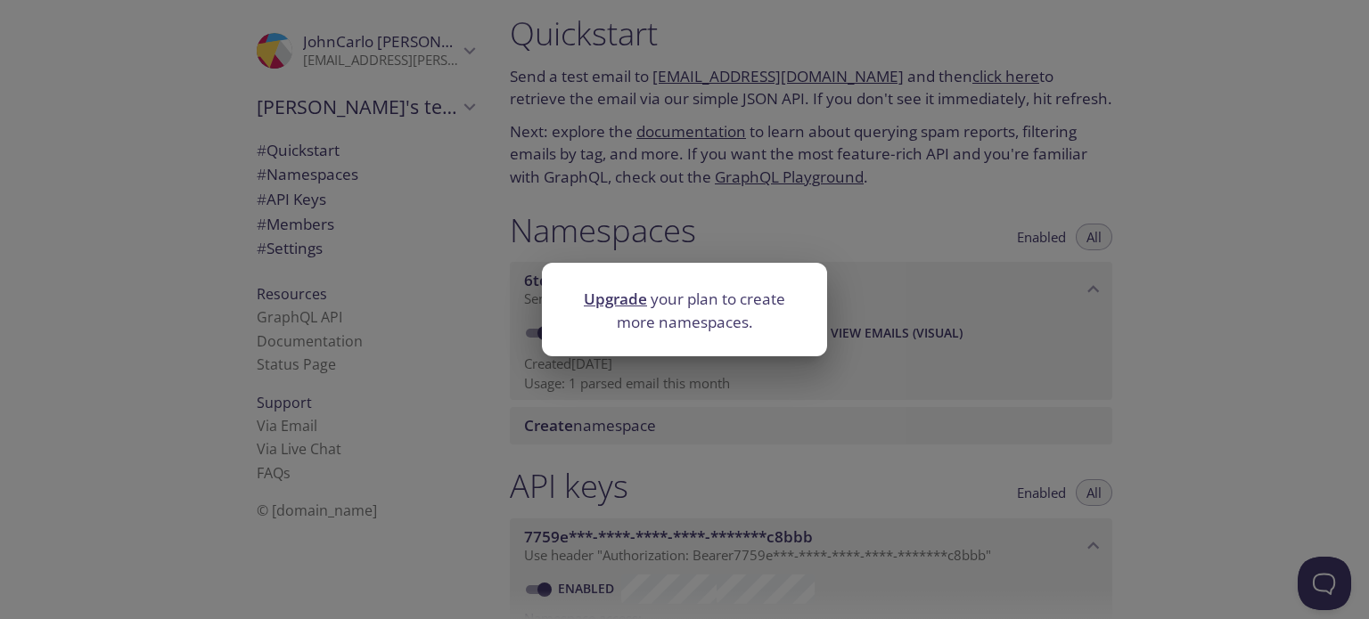
click at [632, 307] on link "Upgrade" at bounding box center [615, 299] width 63 height 20
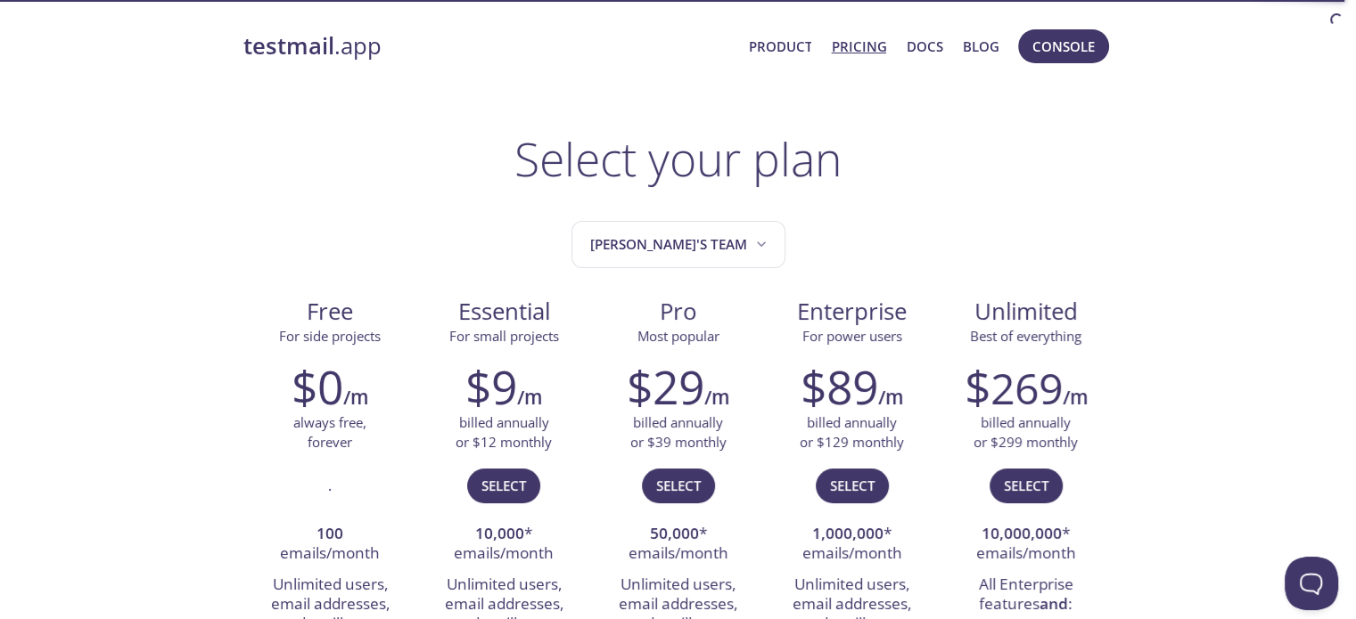
click at [299, 55] on strong "testmail" at bounding box center [288, 45] width 91 height 31
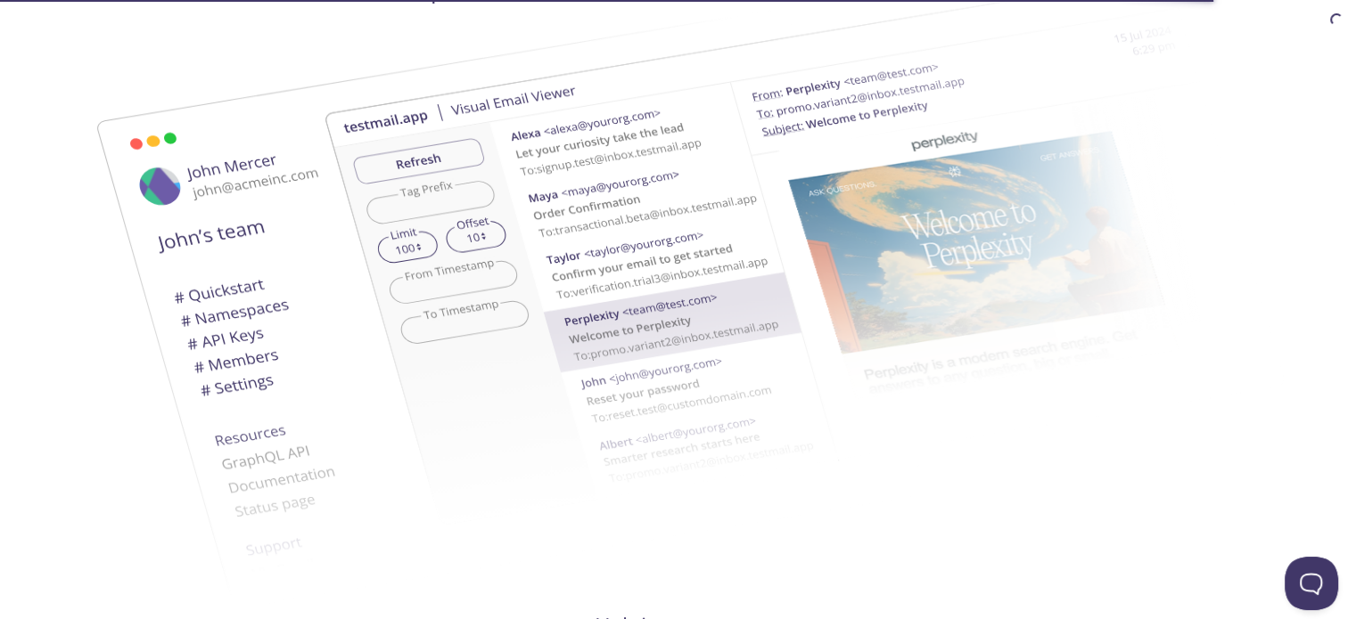
scroll to position [419, 0]
